Goal: Task Accomplishment & Management: Use online tool/utility

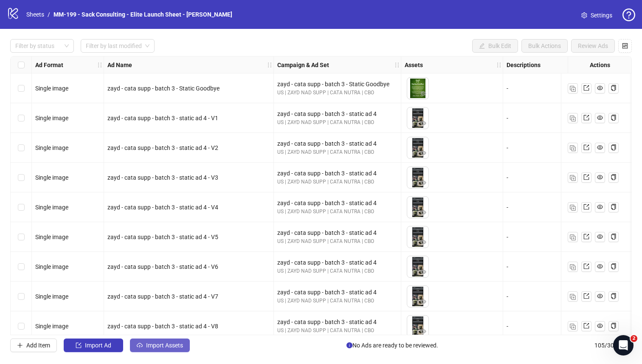
click at [168, 317] on span "Import Assets" at bounding box center [164, 345] width 37 height 7
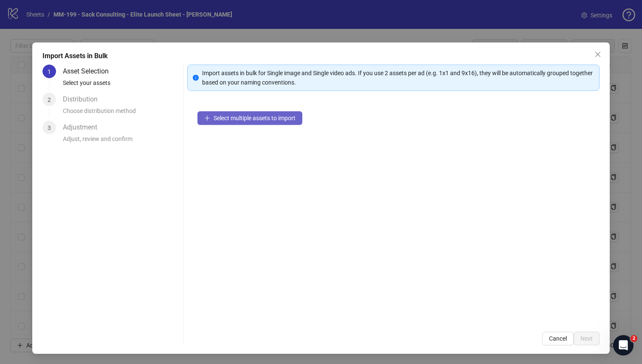
click at [250, 117] on span "Select multiple assets to import" at bounding box center [254, 118] width 82 height 7
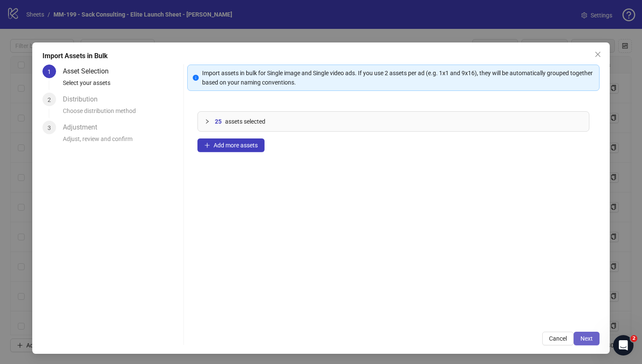
click at [401, 317] on span "Next" at bounding box center [586, 338] width 12 height 7
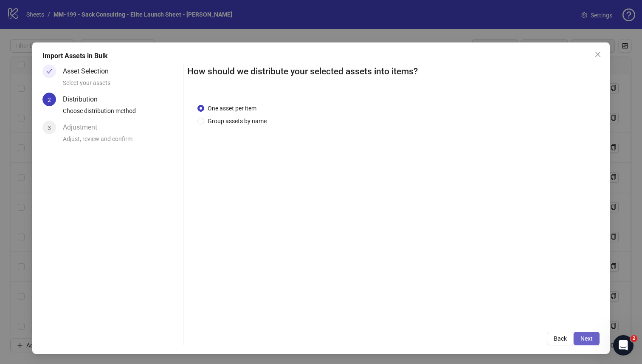
click at [401, 317] on button "Next" at bounding box center [586, 338] width 26 height 14
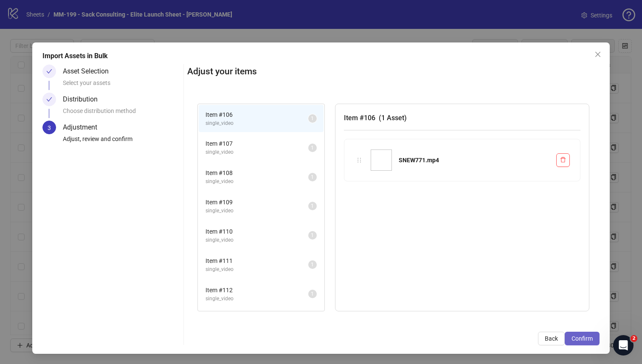
click at [401, 317] on span "Confirm" at bounding box center [581, 338] width 21 height 7
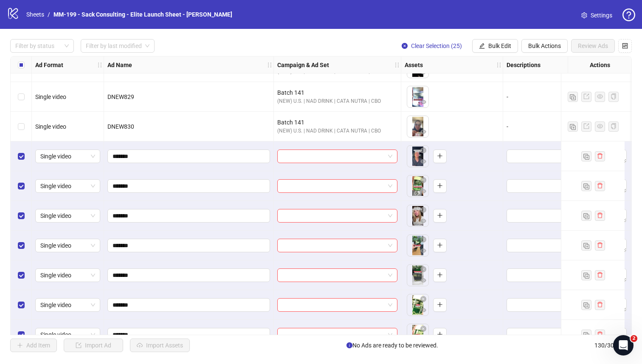
scroll to position [3033, 0]
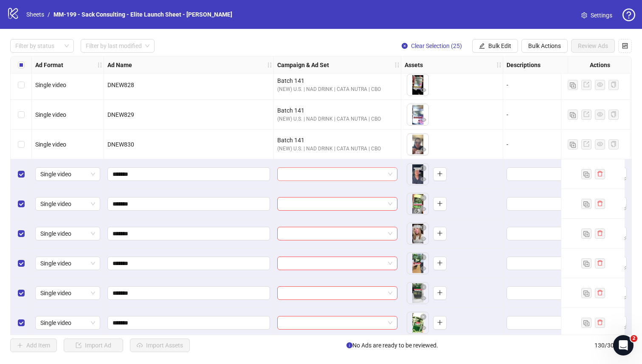
click at [342, 177] on input "search" at bounding box center [333, 174] width 102 height 13
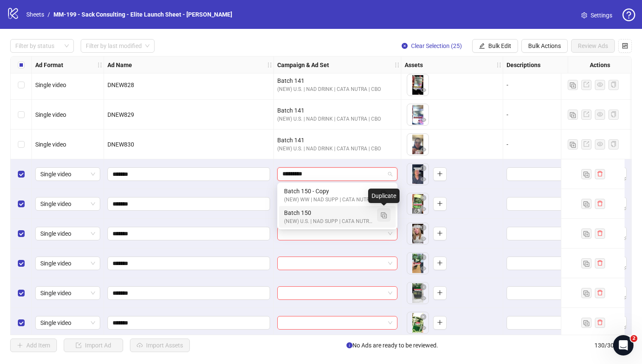
click at [383, 214] on img "button" at bounding box center [384, 215] width 6 height 6
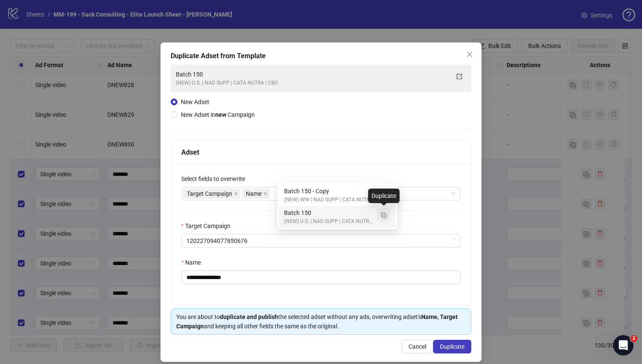
type input "*********"
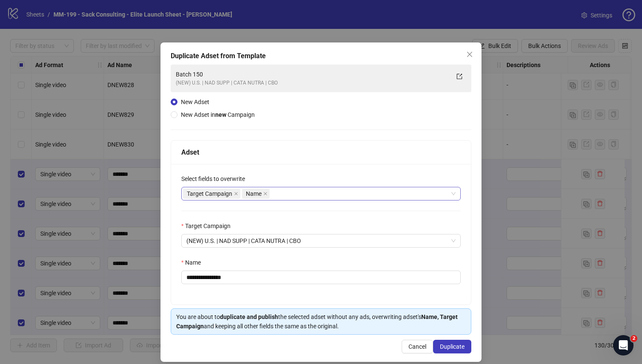
click at [291, 191] on div "Target Campaign Name" at bounding box center [316, 194] width 267 height 12
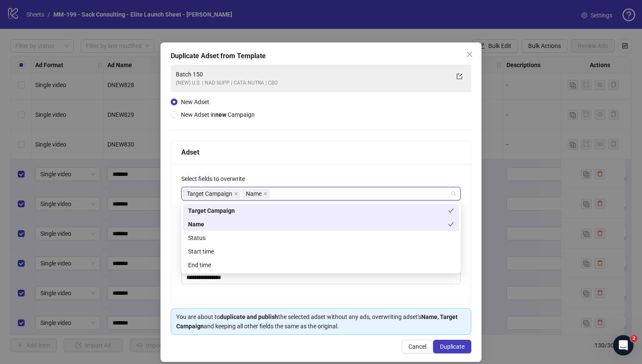
type input "*"
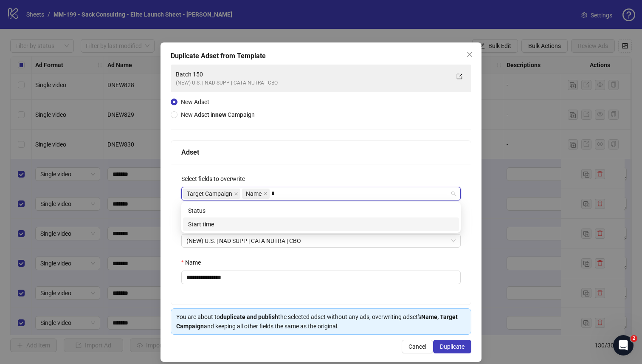
click at [255, 221] on div "Start time" at bounding box center [321, 223] width 266 height 9
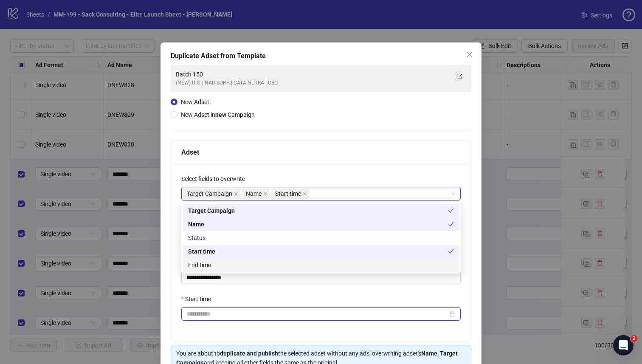
click at [229, 311] on input "Start time" at bounding box center [316, 313] width 261 height 9
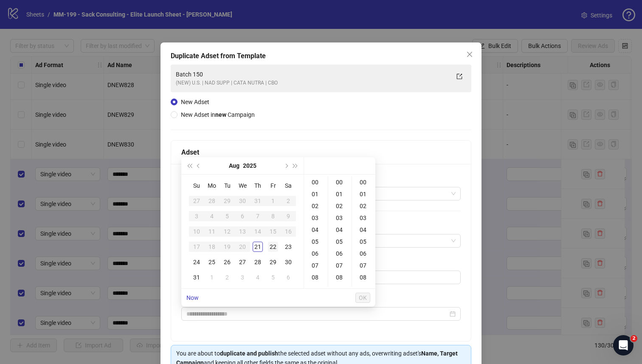
click at [275, 243] on div "22" at bounding box center [273, 246] width 10 height 10
type input "**********"
click at [361, 297] on span "OK" at bounding box center [363, 297] width 8 height 7
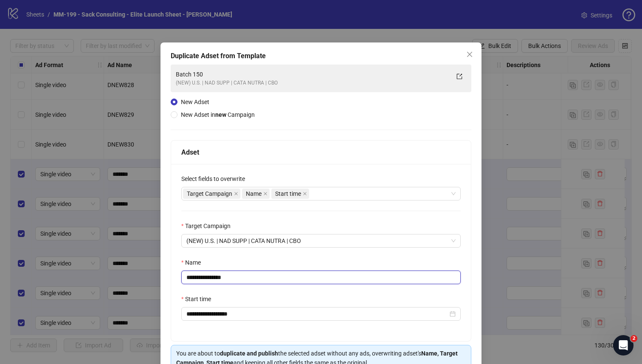
drag, startPoint x: 266, startPoint y: 283, endPoint x: 211, endPoint y: 280, distance: 54.8
click at [211, 280] on input "**********" at bounding box center [320, 277] width 279 height 14
type input "*********"
click at [252, 266] on div "Name" at bounding box center [320, 264] width 279 height 13
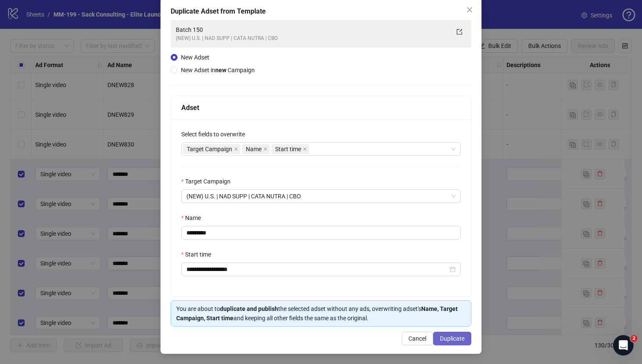
click at [401, 317] on span "Duplicate" at bounding box center [452, 338] width 25 height 7
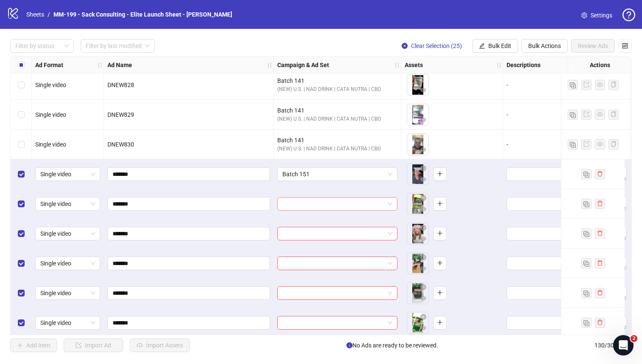
click at [302, 202] on input "search" at bounding box center [333, 203] width 102 height 13
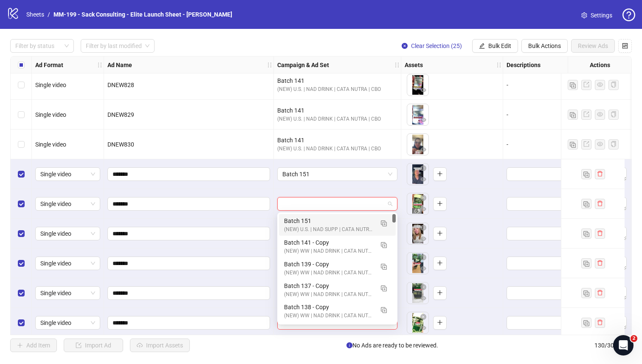
click at [302, 219] on div "Batch 151" at bounding box center [329, 220] width 90 height 9
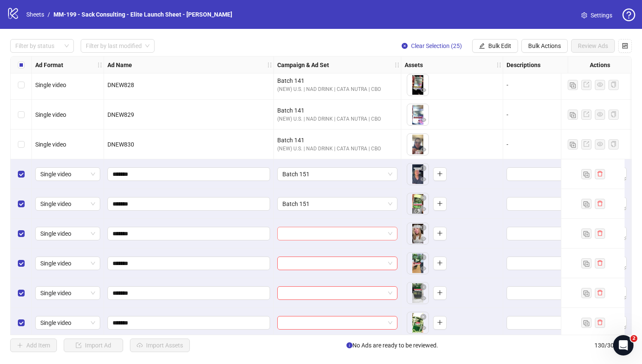
click at [301, 229] on input "search" at bounding box center [333, 233] width 102 height 13
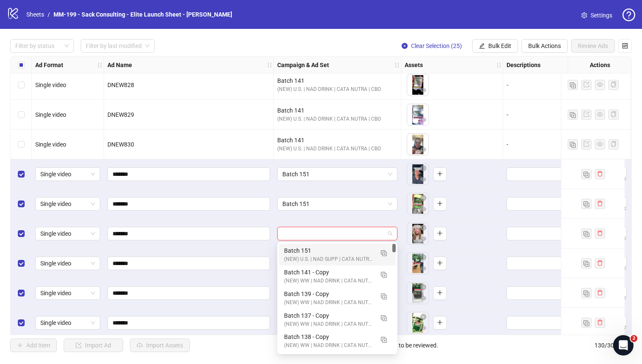
click at [300, 247] on div "Batch 151" at bounding box center [329, 250] width 90 height 9
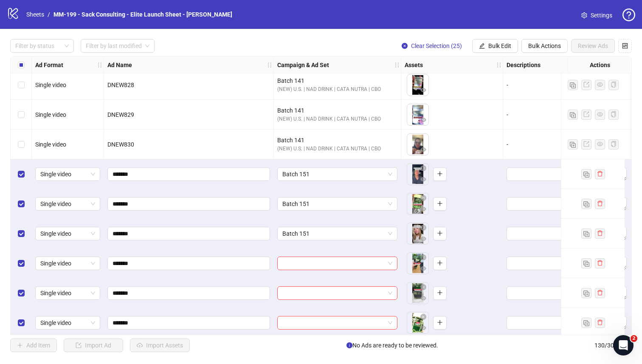
scroll to position [3059, 0]
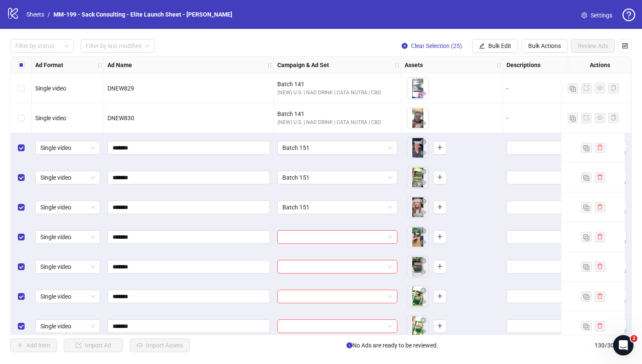
click at [300, 241] on div "Ad Format Ad Name Campaign & Ad Set Assets Descriptions Headlines Primary Texts…" at bounding box center [320, 195] width 621 height 279
click at [300, 238] on input "search" at bounding box center [333, 236] width 102 height 13
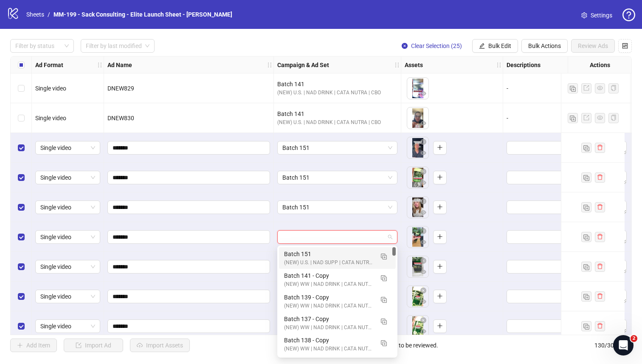
click at [299, 253] on div "Batch 151" at bounding box center [329, 253] width 90 height 9
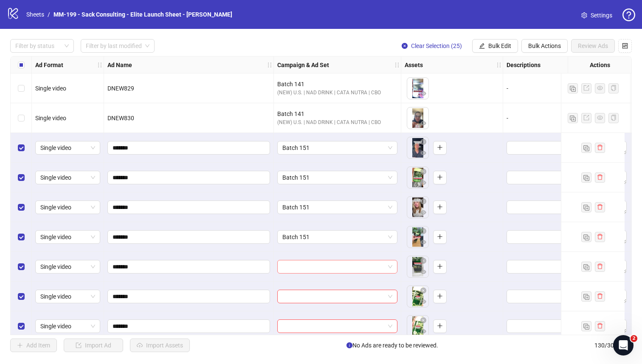
click at [298, 265] on input "search" at bounding box center [333, 266] width 102 height 13
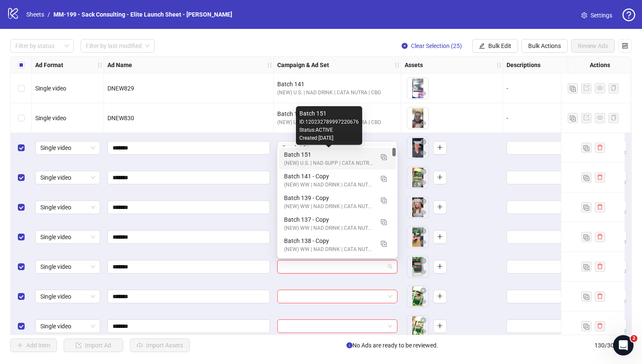
click at [319, 153] on div "Batch 151" at bounding box center [329, 154] width 90 height 9
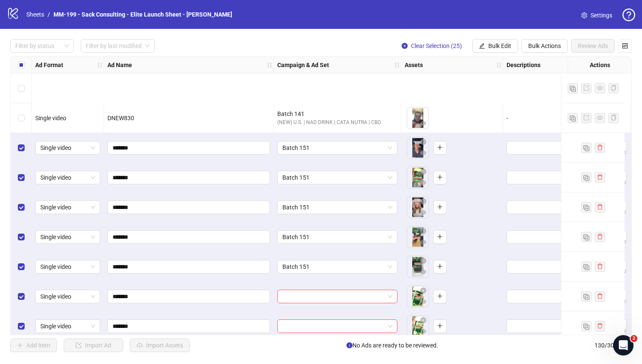
scroll to position [3148, 0]
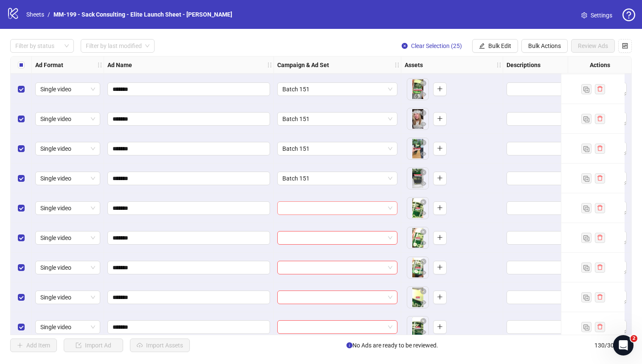
click at [318, 204] on input "search" at bounding box center [333, 208] width 102 height 13
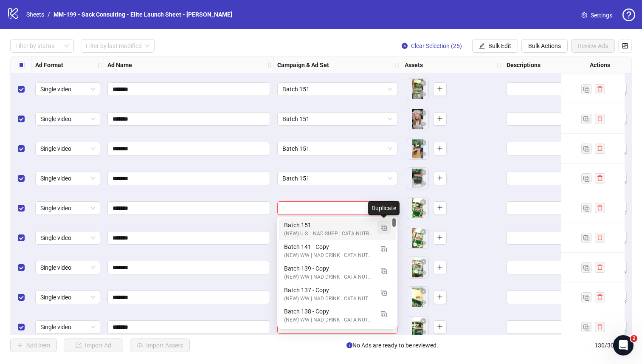
click at [380, 226] on button "button" at bounding box center [384, 227] width 14 height 14
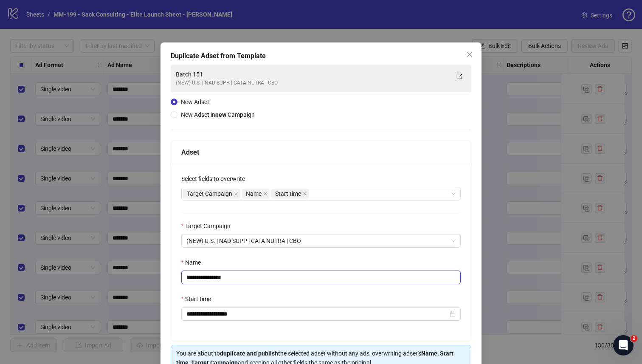
drag, startPoint x: 241, startPoint y: 276, endPoint x: 210, endPoint y: 279, distance: 30.7
click at [210, 279] on input "**********" at bounding box center [320, 277] width 279 height 14
type input "*********"
click at [285, 263] on div "Name" at bounding box center [320, 264] width 279 height 13
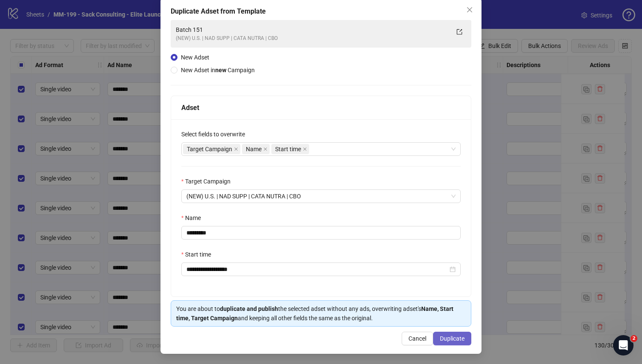
click at [401, 317] on span "Duplicate" at bounding box center [452, 338] width 25 height 7
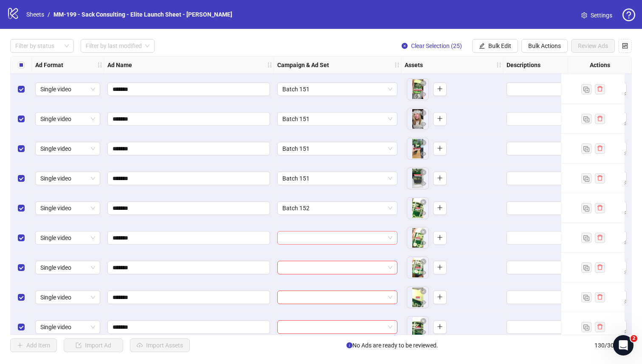
click at [332, 241] on input "search" at bounding box center [333, 237] width 102 height 13
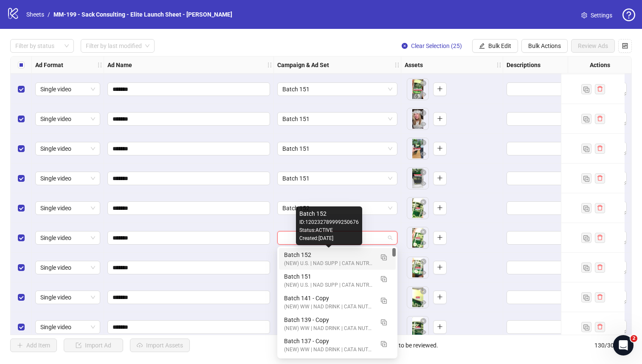
click at [328, 257] on div "Batch 152" at bounding box center [329, 254] width 90 height 9
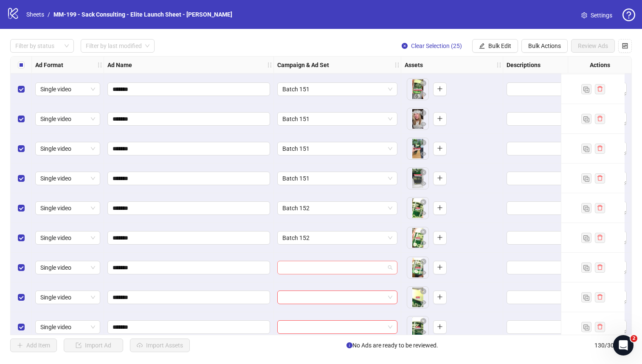
click at [326, 266] on input "search" at bounding box center [333, 267] width 102 height 13
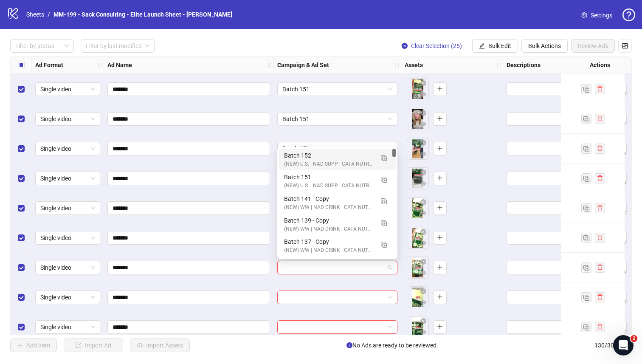
click at [322, 154] on div "Batch 152" at bounding box center [329, 155] width 90 height 9
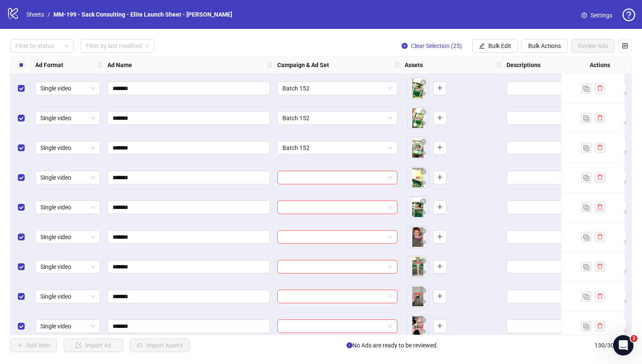
scroll to position [3276, 0]
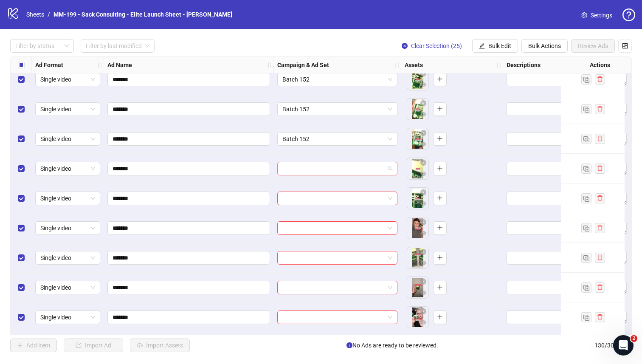
click at [319, 169] on input "search" at bounding box center [333, 168] width 102 height 13
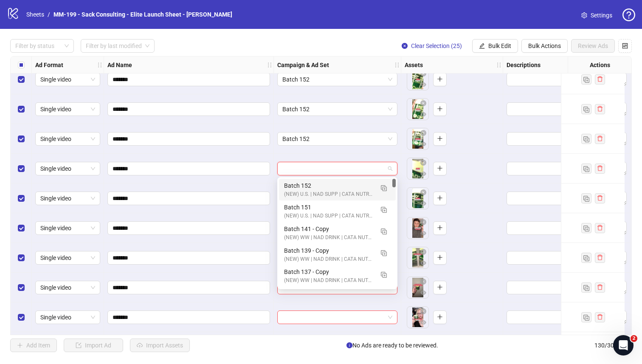
click at [318, 185] on div "Batch 152" at bounding box center [329, 185] width 90 height 9
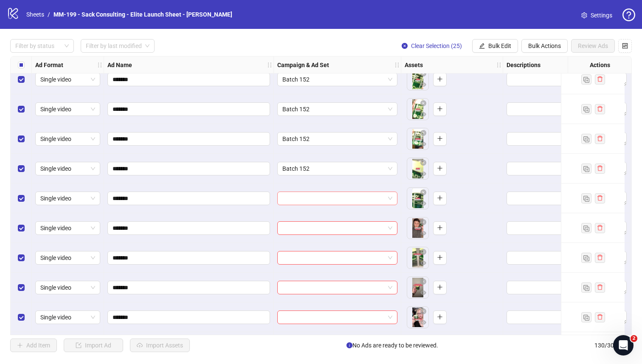
click at [317, 196] on input "search" at bounding box center [333, 198] width 102 height 13
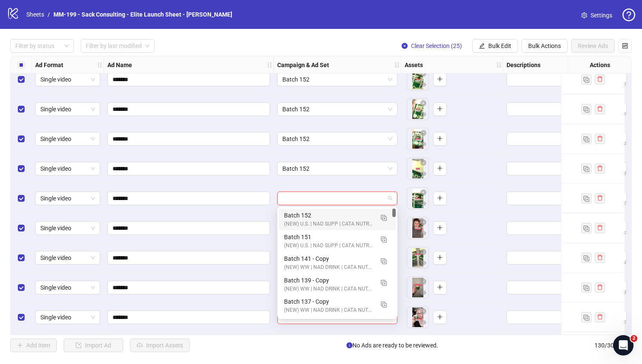
click at [316, 212] on div "Batch 152" at bounding box center [329, 214] width 90 height 9
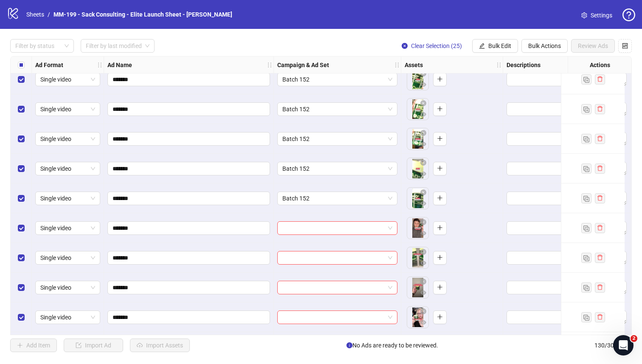
scroll to position [3297, 0]
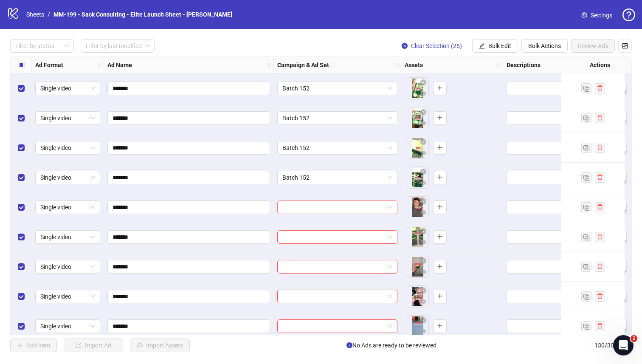
click at [316, 208] on input "search" at bounding box center [333, 207] width 102 height 13
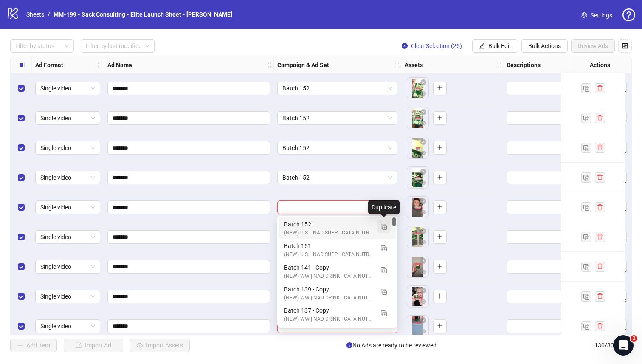
click at [381, 225] on img "button" at bounding box center [384, 227] width 6 height 6
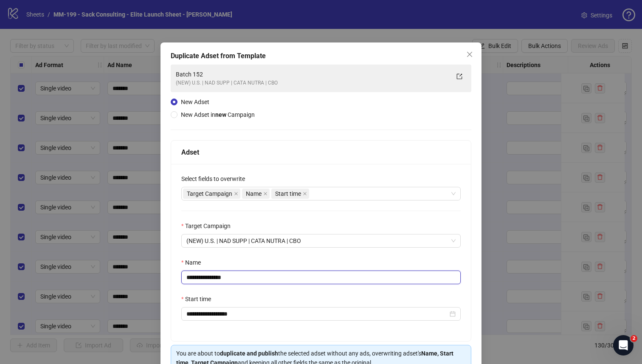
drag, startPoint x: 241, startPoint y: 278, endPoint x: 210, endPoint y: 281, distance: 30.8
click at [210, 281] on input "**********" at bounding box center [320, 277] width 279 height 14
type input "*********"
click at [230, 259] on div "Name" at bounding box center [320, 264] width 279 height 13
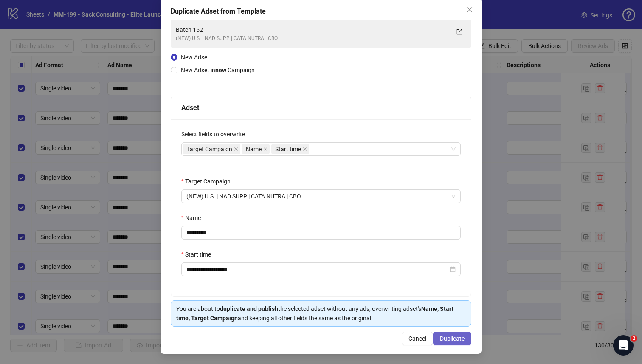
click at [401, 317] on button "Duplicate" at bounding box center [452, 338] width 38 height 14
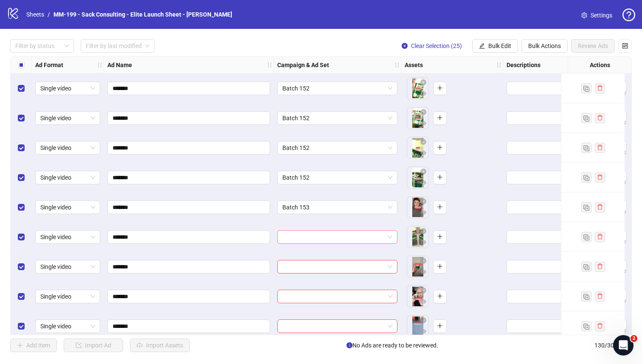
click at [303, 232] on input "search" at bounding box center [333, 236] width 102 height 13
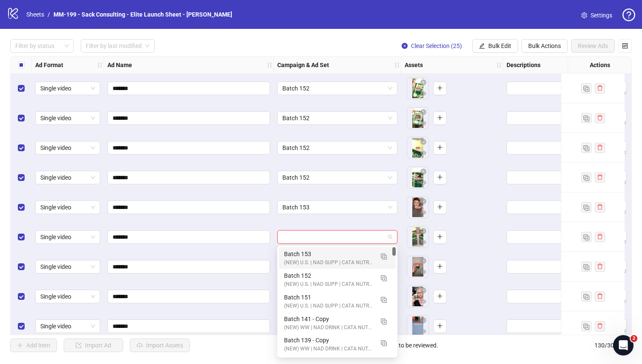
click at [299, 249] on div "Batch 153 (NEW) U.S. | NAD SUPP | CATA NUTRA | CBO" at bounding box center [337, 258] width 117 height 22
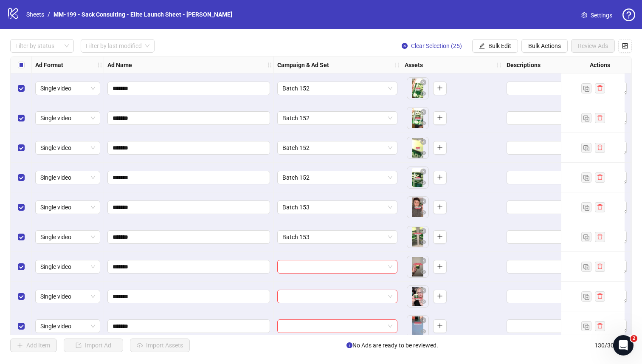
scroll to position [3314, 0]
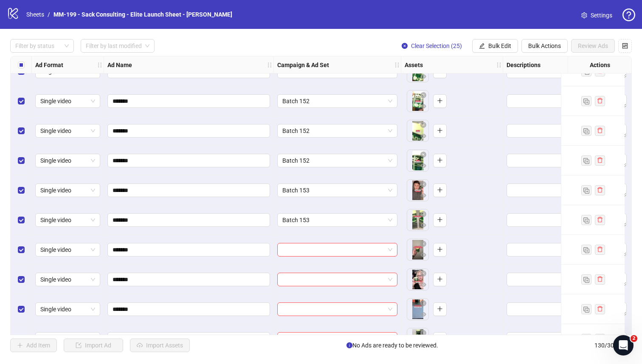
click at [298, 249] on div "Ad Format Ad Name Campaign & Ad Set Assets Descriptions Headlines Primary Texts…" at bounding box center [320, 195] width 621 height 279
click at [298, 249] on input "search" at bounding box center [333, 249] width 102 height 13
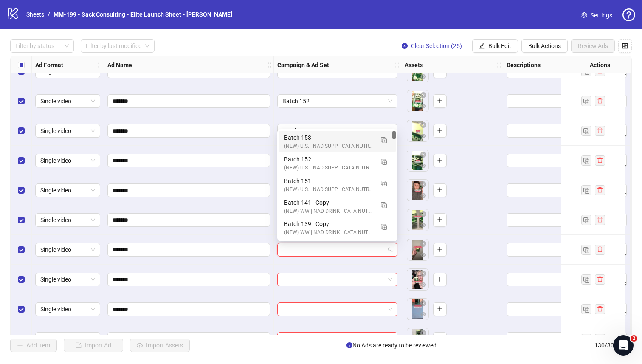
click at [309, 142] on div "Batch 153" at bounding box center [329, 137] width 90 height 9
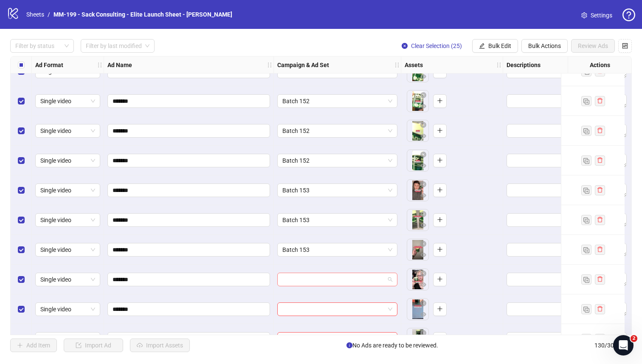
click at [299, 283] on input "search" at bounding box center [333, 279] width 102 height 13
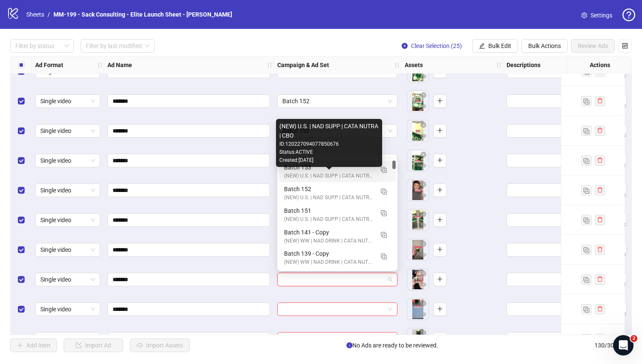
click at [306, 174] on div "(NEW) U.S. | NAD SUPP | CATA NUTRA | CBO" at bounding box center [329, 176] width 90 height 8
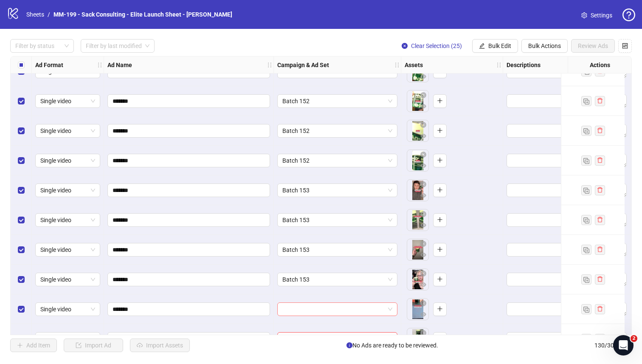
click at [298, 303] on input "search" at bounding box center [333, 309] width 102 height 13
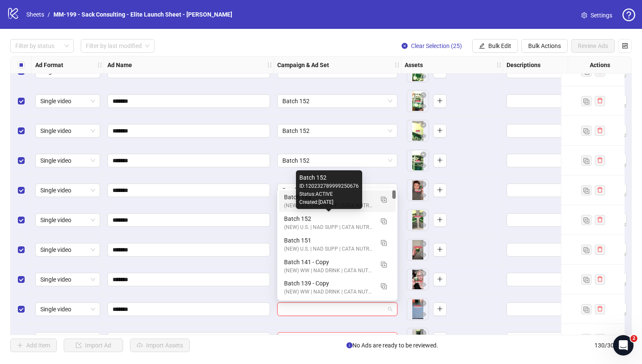
click at [288, 202] on div "(NEW) U.S. | NAD SUPP | CATA NUTRA | CBO" at bounding box center [329, 206] width 90 height 8
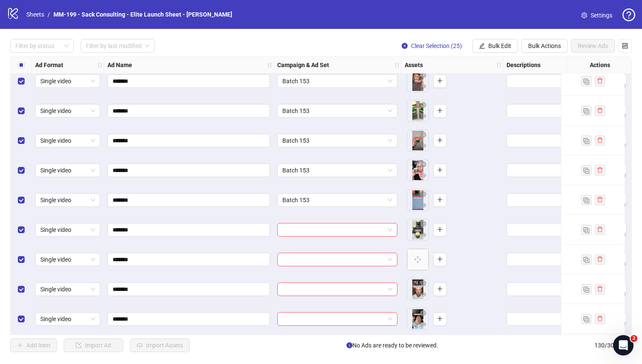
scroll to position [3425, 0]
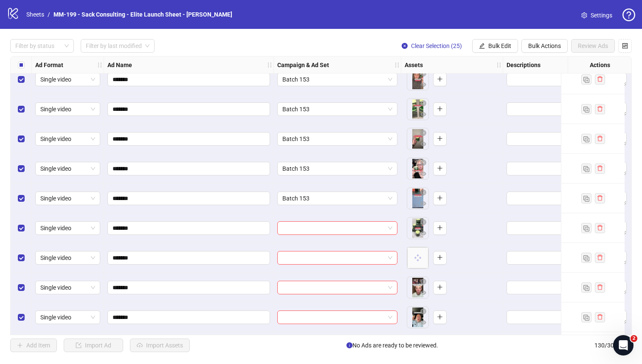
click at [336, 228] on div "Ad Format Ad Name Campaign & Ad Set Assets Descriptions Headlines Primary Texts…" at bounding box center [320, 195] width 621 height 279
click at [369, 231] on input "search" at bounding box center [333, 227] width 102 height 13
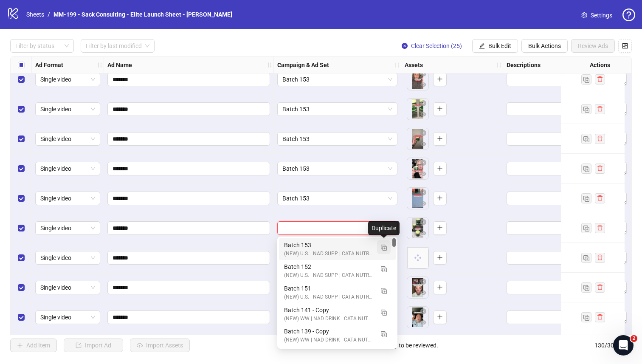
click at [383, 247] on img "button" at bounding box center [384, 247] width 6 height 6
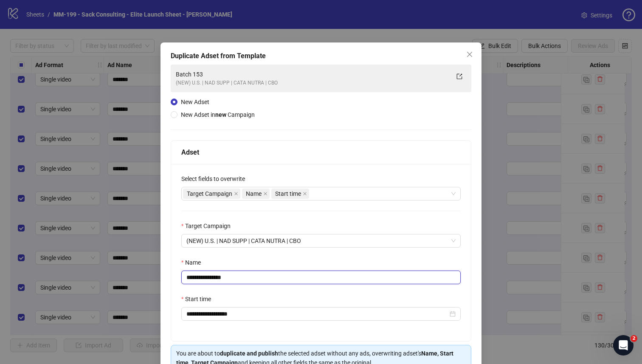
drag, startPoint x: 241, startPoint y: 276, endPoint x: 210, endPoint y: 278, distance: 31.0
click at [210, 278] on input "**********" at bounding box center [320, 277] width 279 height 14
type input "*********"
click at [229, 262] on div "Name" at bounding box center [320, 264] width 279 height 13
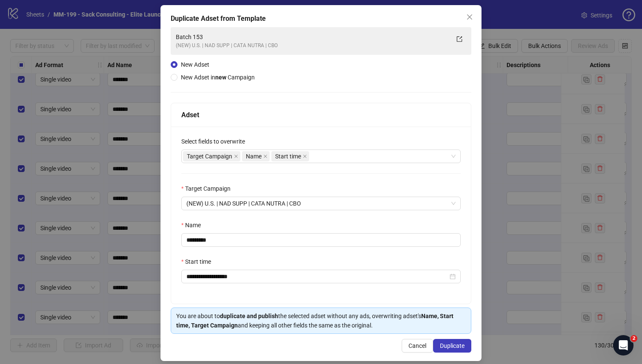
scroll to position [46, 0]
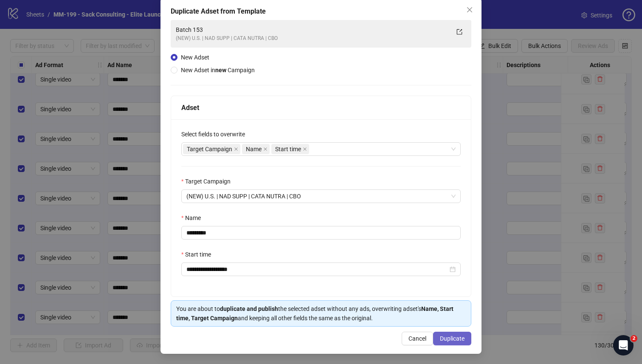
click at [401, 317] on button "Duplicate" at bounding box center [452, 338] width 38 height 14
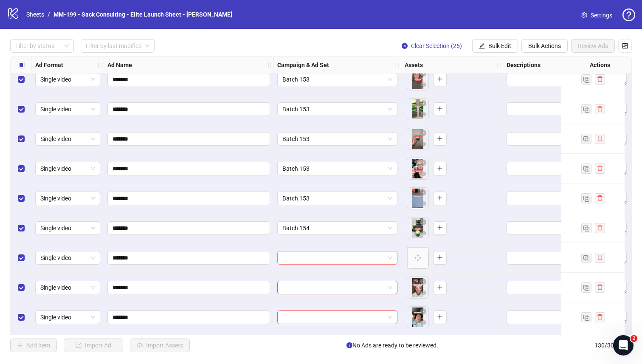
click at [331, 254] on input "search" at bounding box center [333, 257] width 102 height 13
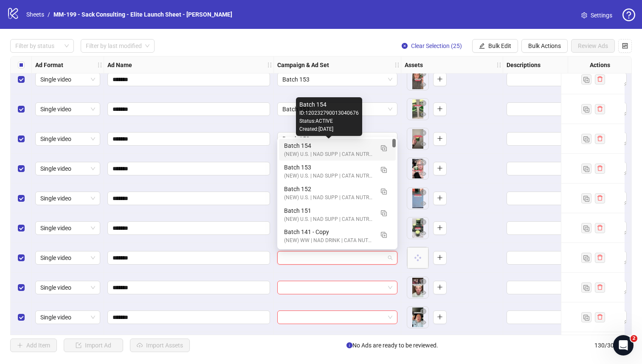
click at [325, 146] on div "Batch 154" at bounding box center [329, 145] width 90 height 9
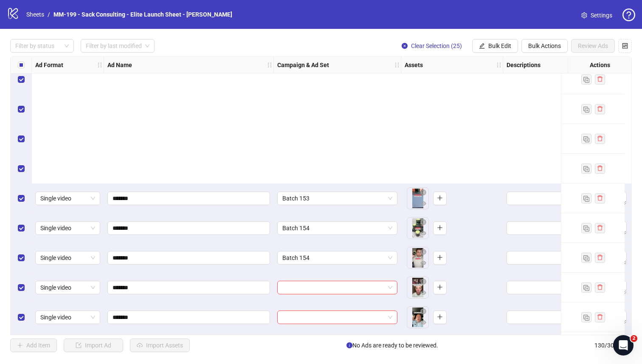
scroll to position [3604, 0]
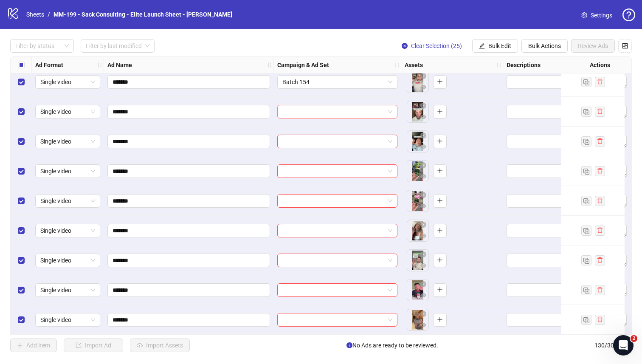
click at [320, 109] on input "search" at bounding box center [333, 111] width 102 height 13
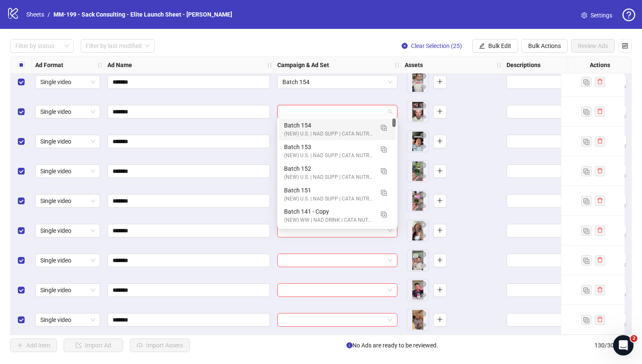
click at [318, 127] on div "Batch 154" at bounding box center [329, 125] width 90 height 9
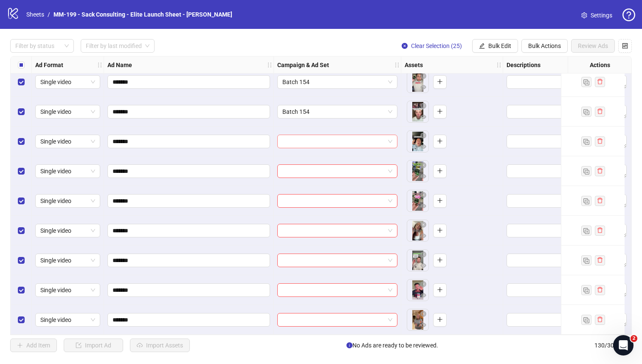
click at [317, 141] on input "search" at bounding box center [333, 141] width 102 height 13
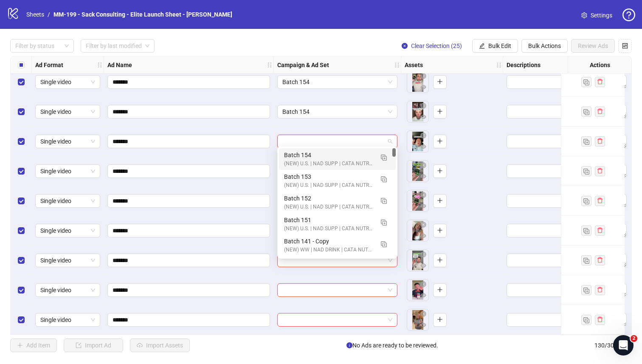
click at [311, 156] on div "Batch 154" at bounding box center [329, 154] width 90 height 9
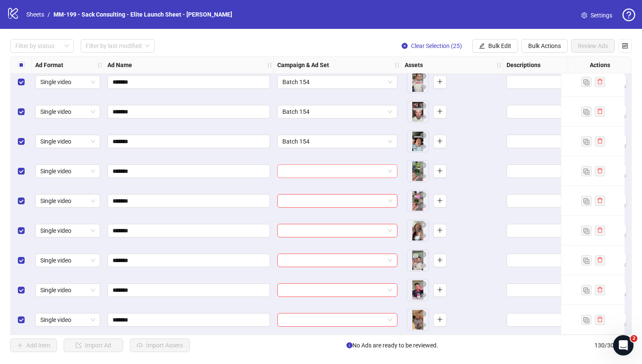
click at [309, 165] on input "search" at bounding box center [333, 171] width 102 height 13
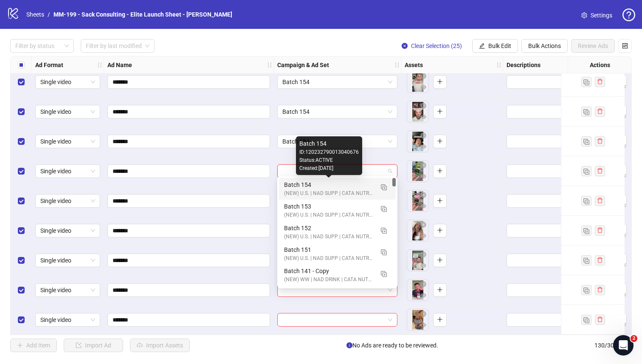
click at [305, 182] on div "Batch 154" at bounding box center [329, 184] width 90 height 9
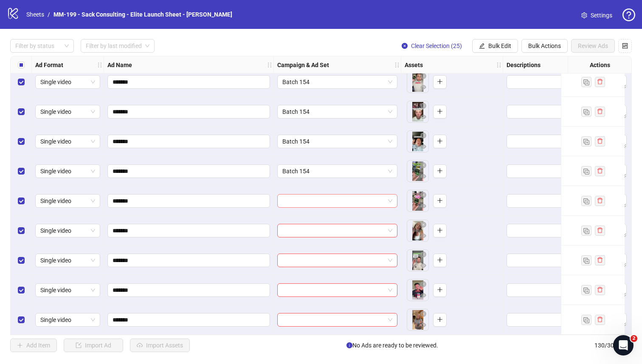
click at [305, 195] on input "search" at bounding box center [333, 200] width 102 height 13
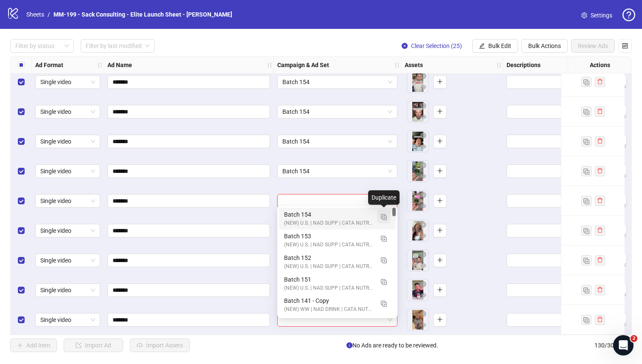
click at [384, 216] on img "button" at bounding box center [384, 217] width 6 height 6
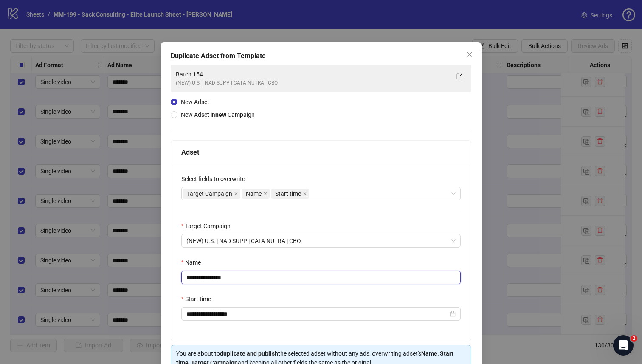
drag, startPoint x: 250, startPoint y: 278, endPoint x: 212, endPoint y: 279, distance: 37.8
click at [212, 279] on input "**********" at bounding box center [320, 277] width 279 height 14
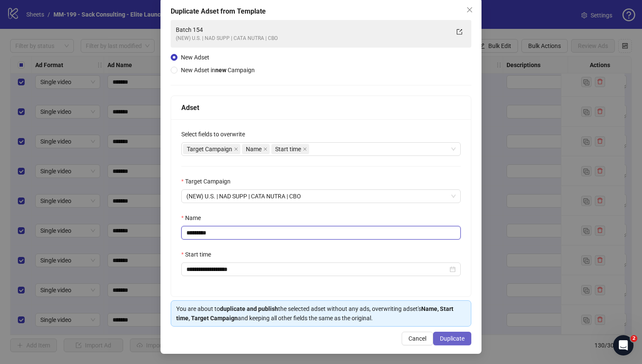
type input "*********"
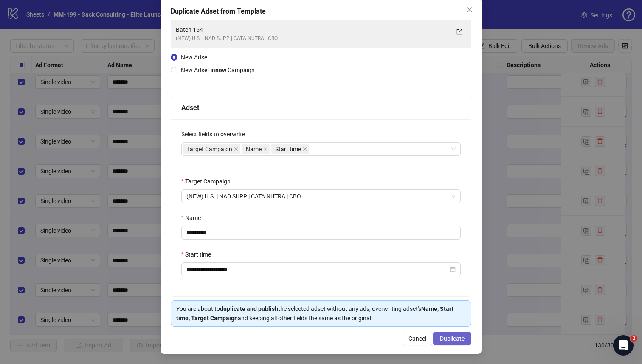
click at [401, 317] on span "Duplicate" at bounding box center [452, 338] width 25 height 7
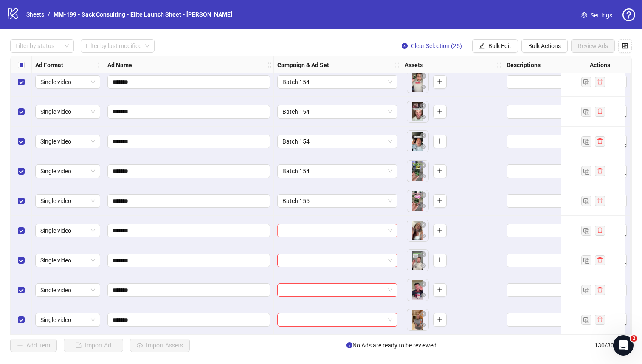
click at [359, 231] on input "search" at bounding box center [333, 230] width 102 height 13
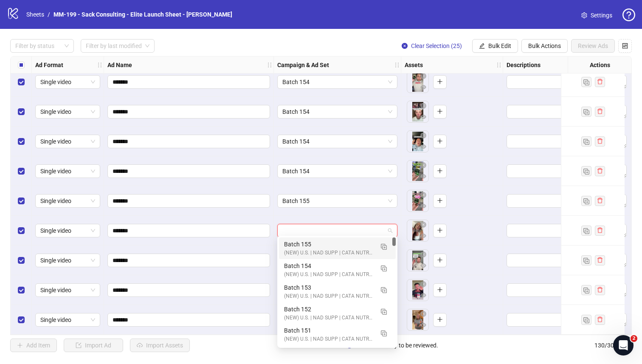
click at [350, 241] on div "Batch 155" at bounding box center [329, 243] width 90 height 9
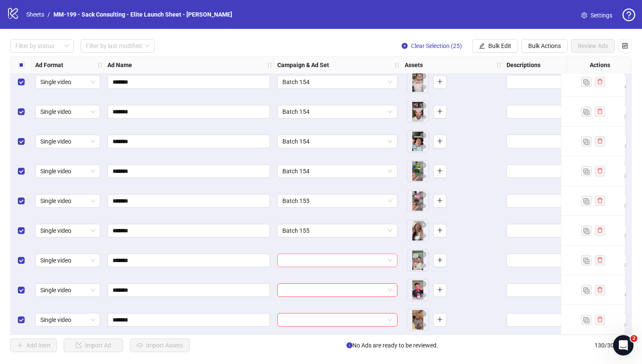
click at [345, 254] on input "search" at bounding box center [333, 260] width 102 height 13
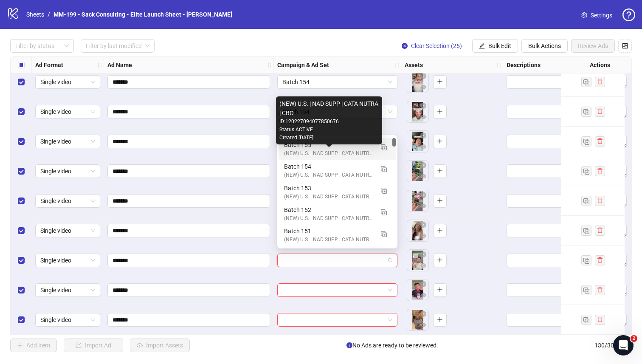
click at [325, 151] on div "(NEW) U.S. | NAD SUPP | CATA NUTRA | CBO" at bounding box center [329, 153] width 90 height 8
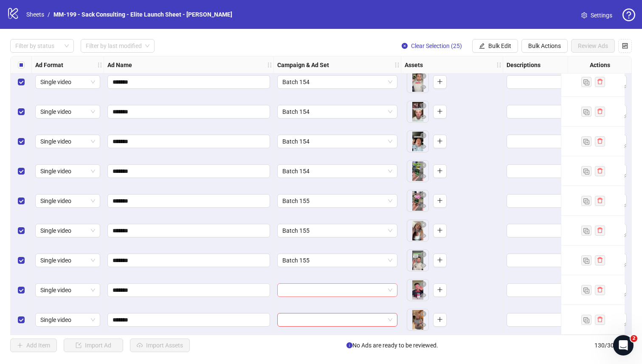
click at [314, 287] on input "search" at bounding box center [333, 289] width 102 height 13
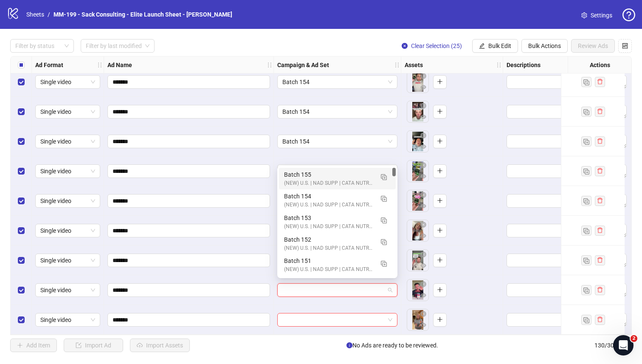
click at [283, 177] on div "Batch 155 (NEW) U.S. | NAD SUPP | CATA NUTRA | CBO" at bounding box center [337, 179] width 117 height 22
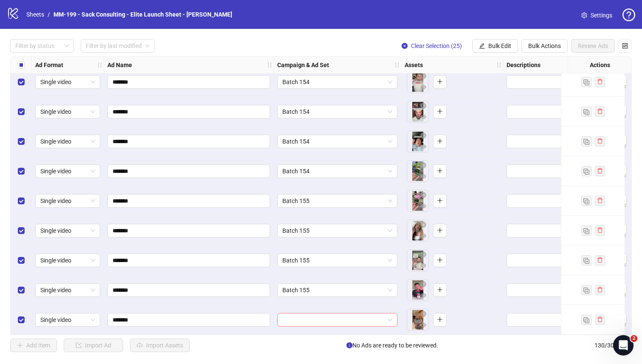
click at [285, 313] on input "search" at bounding box center [333, 319] width 102 height 13
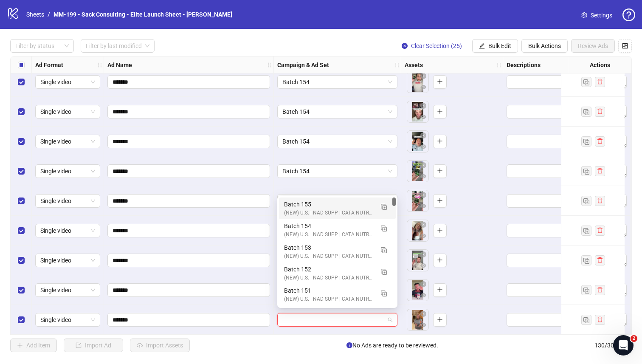
click at [283, 203] on div "Batch 155 (NEW) U.S. | NAD SUPP | CATA NUTRA | CBO" at bounding box center [337, 208] width 117 height 22
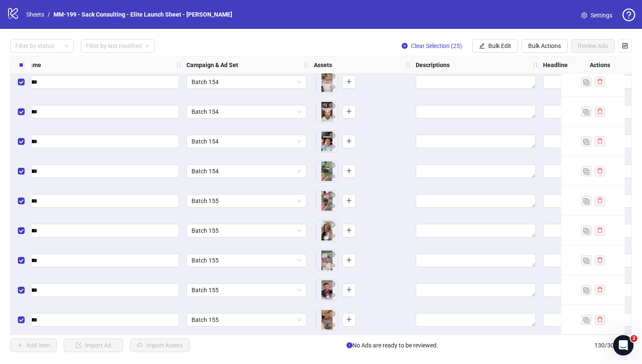
scroll to position [3604, 116]
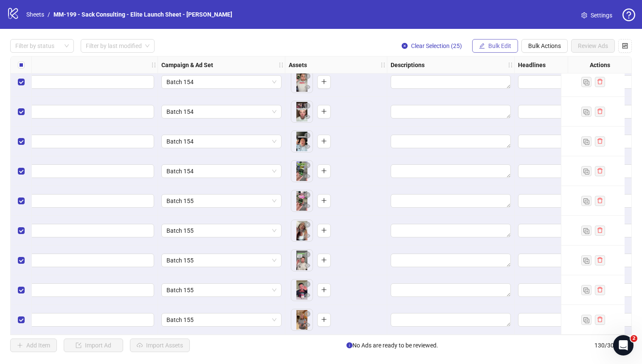
click at [401, 46] on span "Bulk Edit" at bounding box center [499, 45] width 23 height 7
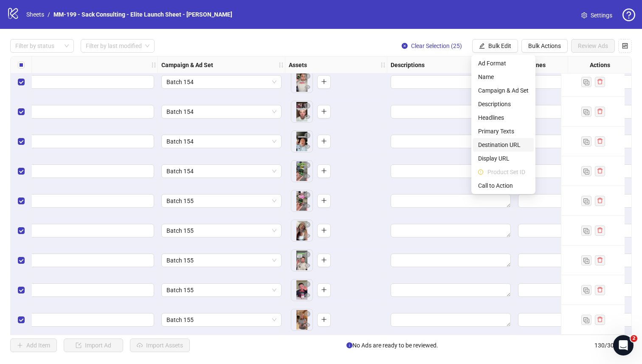
click at [401, 144] on span "Destination URL" at bounding box center [503, 144] width 50 height 9
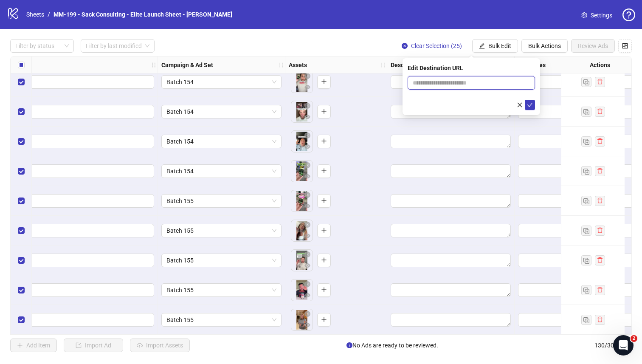
click at [401, 80] on input "text" at bounding box center [467, 82] width 110 height 9
paste input "**********"
type input "**********"
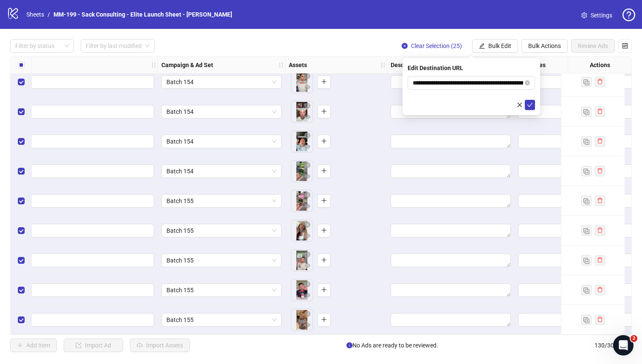
click at [401, 67] on div "Edit Destination URL" at bounding box center [470, 67] width 127 height 9
click at [401, 105] on button "submit" at bounding box center [529, 105] width 10 height 10
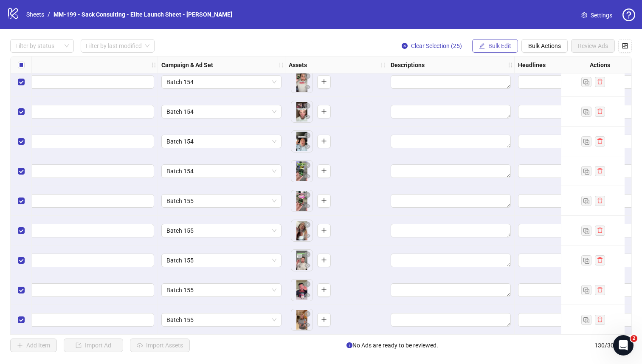
click at [401, 48] on icon "edit" at bounding box center [482, 46] width 6 height 6
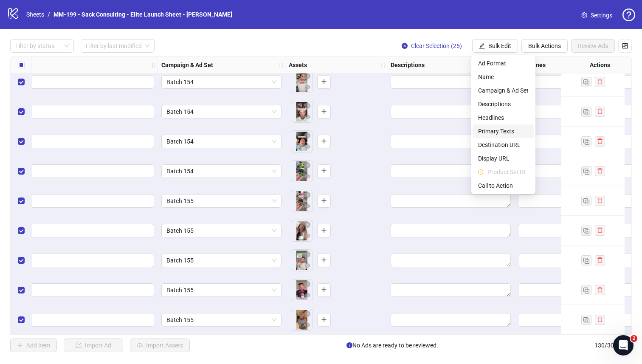
click at [401, 127] on span "Primary Texts" at bounding box center [503, 130] width 50 height 9
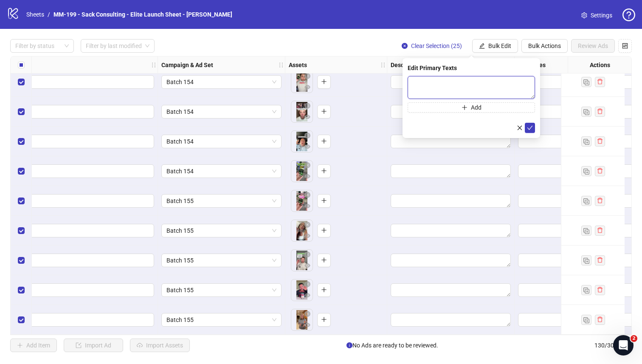
click at [401, 90] on textarea at bounding box center [470, 87] width 127 height 23
paste textarea "**********"
type textarea "**********"
click at [401, 108] on button "Add" at bounding box center [470, 107] width 127 height 10
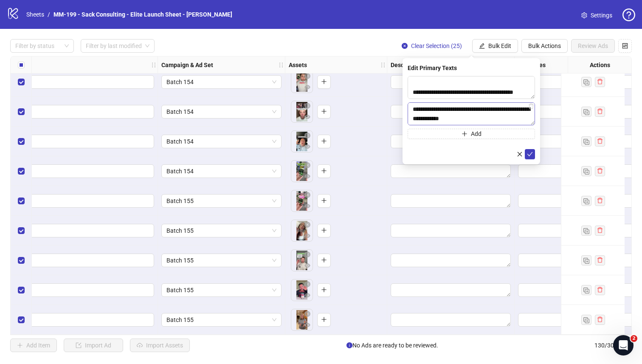
scroll to position [118, 0]
type textarea "**********"
click at [401, 151] on icon "check" at bounding box center [530, 154] width 6 height 6
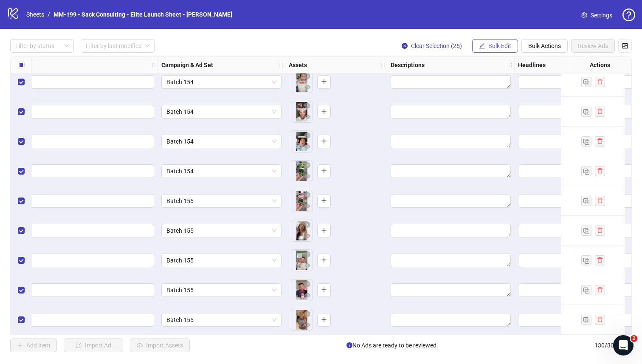
click at [401, 45] on span "Bulk Edit" at bounding box center [499, 45] width 23 height 7
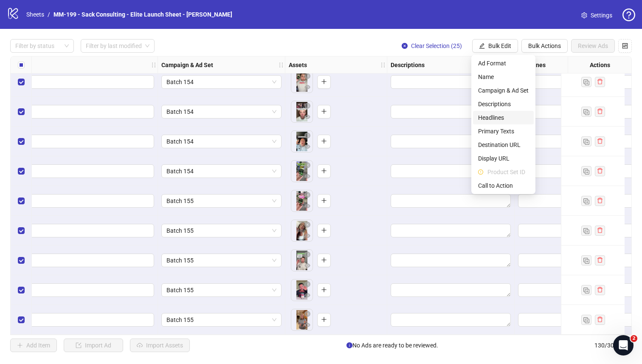
click at [401, 114] on span "Headlines" at bounding box center [503, 117] width 50 height 9
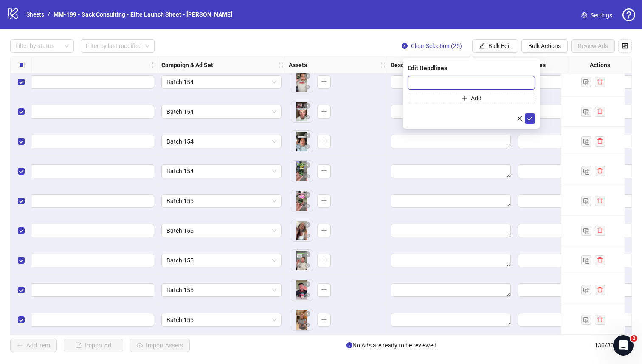
click at [401, 81] on input "text" at bounding box center [470, 83] width 127 height 14
paste input "**********"
type input "**********"
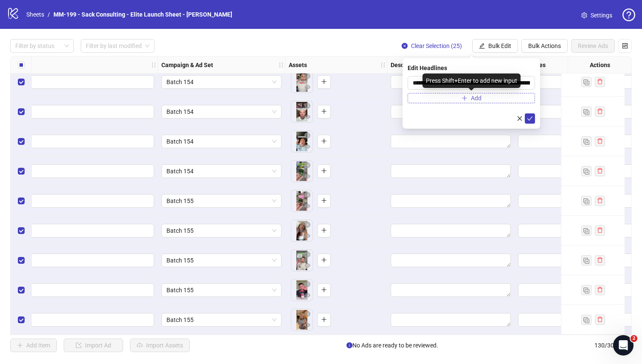
click at [401, 98] on button "Add" at bounding box center [470, 98] width 127 height 10
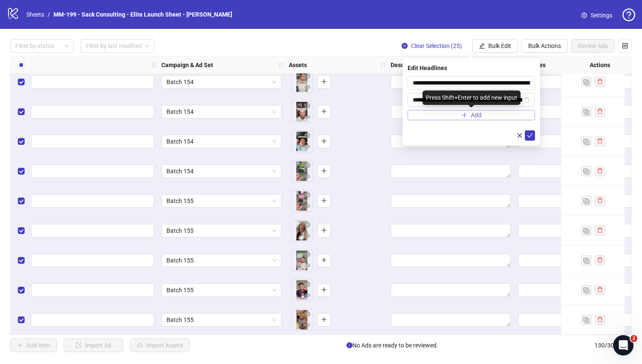
scroll to position [0, 50]
type input "**********"
click at [401, 137] on icon "check" at bounding box center [530, 135] width 6 height 6
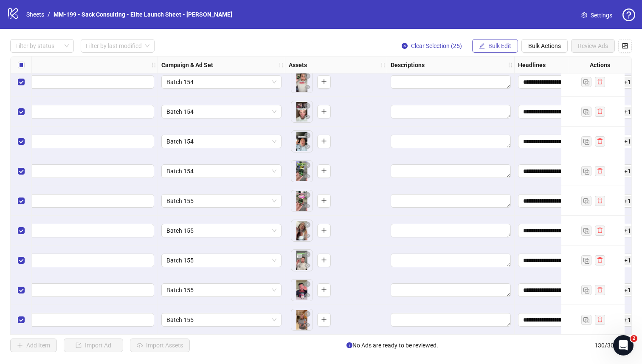
click at [401, 48] on span "Bulk Edit" at bounding box center [499, 45] width 23 height 7
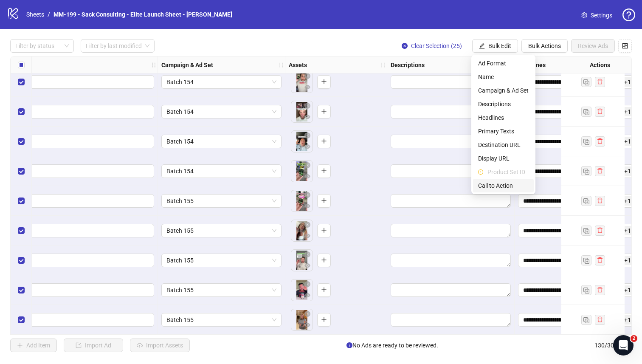
click at [401, 181] on span "Call to Action" at bounding box center [503, 185] width 50 height 9
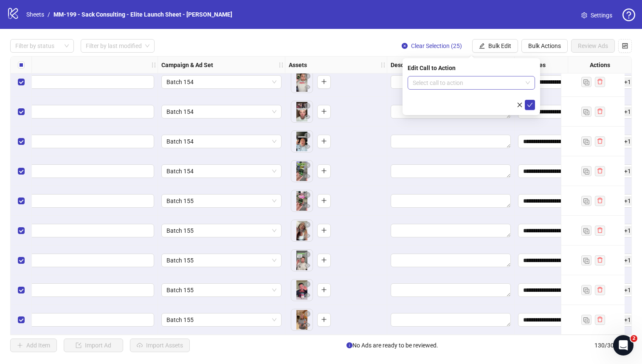
click at [401, 83] on input "search" at bounding box center [466, 82] width 109 height 13
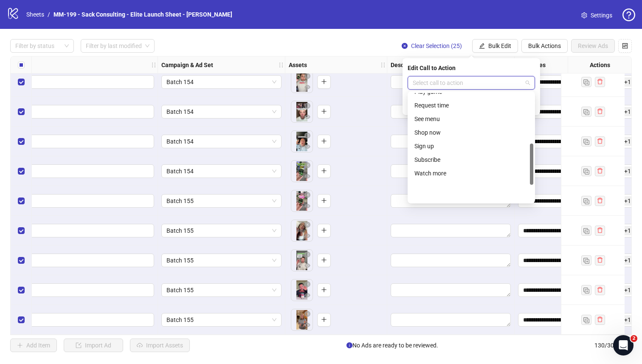
scroll to position [177, 0]
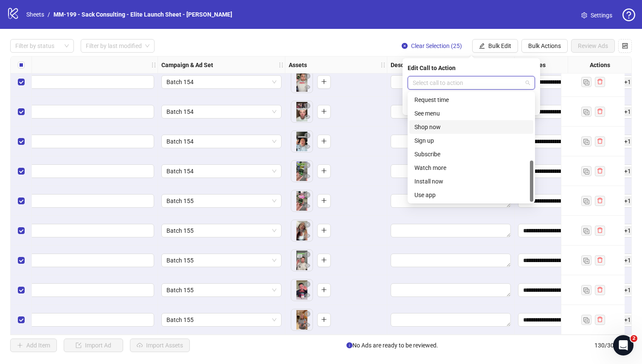
click at [401, 122] on div "Shop now" at bounding box center [471, 126] width 114 height 9
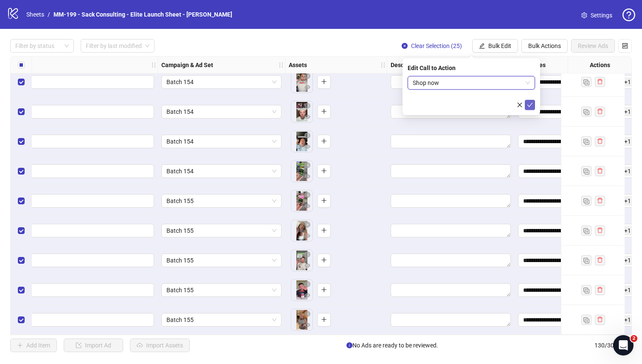
click at [401, 107] on span "submit" at bounding box center [530, 104] width 6 height 7
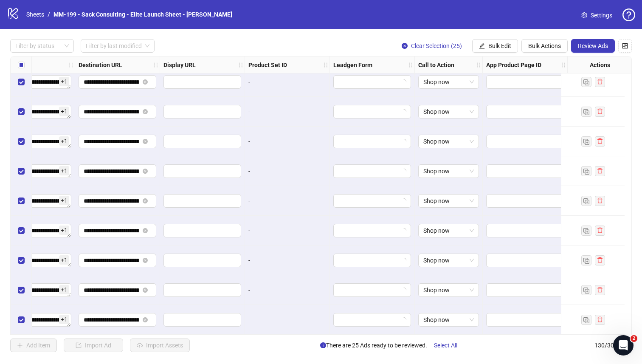
scroll to position [3604, 774]
click at [401, 51] on button "Review Ads" at bounding box center [593, 46] width 44 height 14
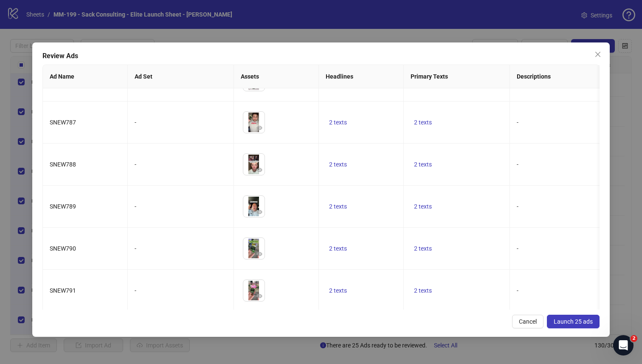
scroll to position [829, 0]
click at [401, 317] on span "Launch 25 ads" at bounding box center [572, 321] width 39 height 7
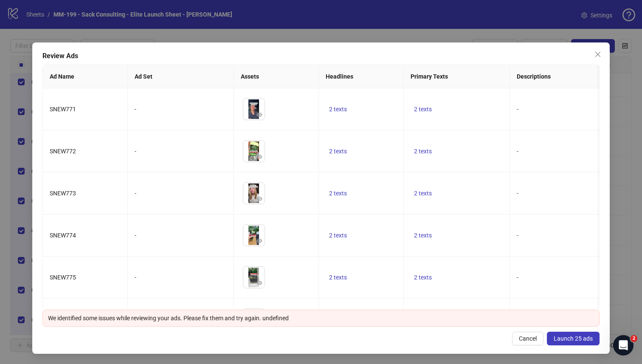
click at [401, 317] on span "Launch 25 ads" at bounding box center [572, 338] width 39 height 7
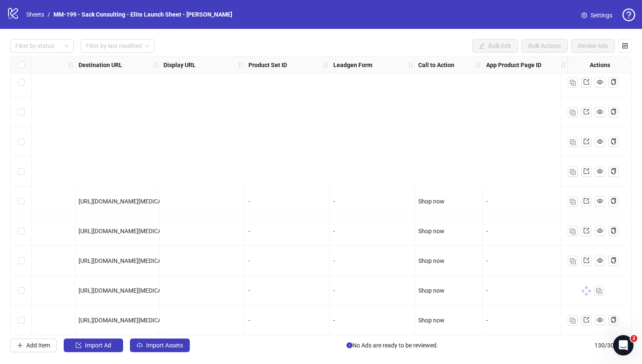
scroll to position [3604, 774]
